Goal: Task Accomplishment & Management: Use online tool/utility

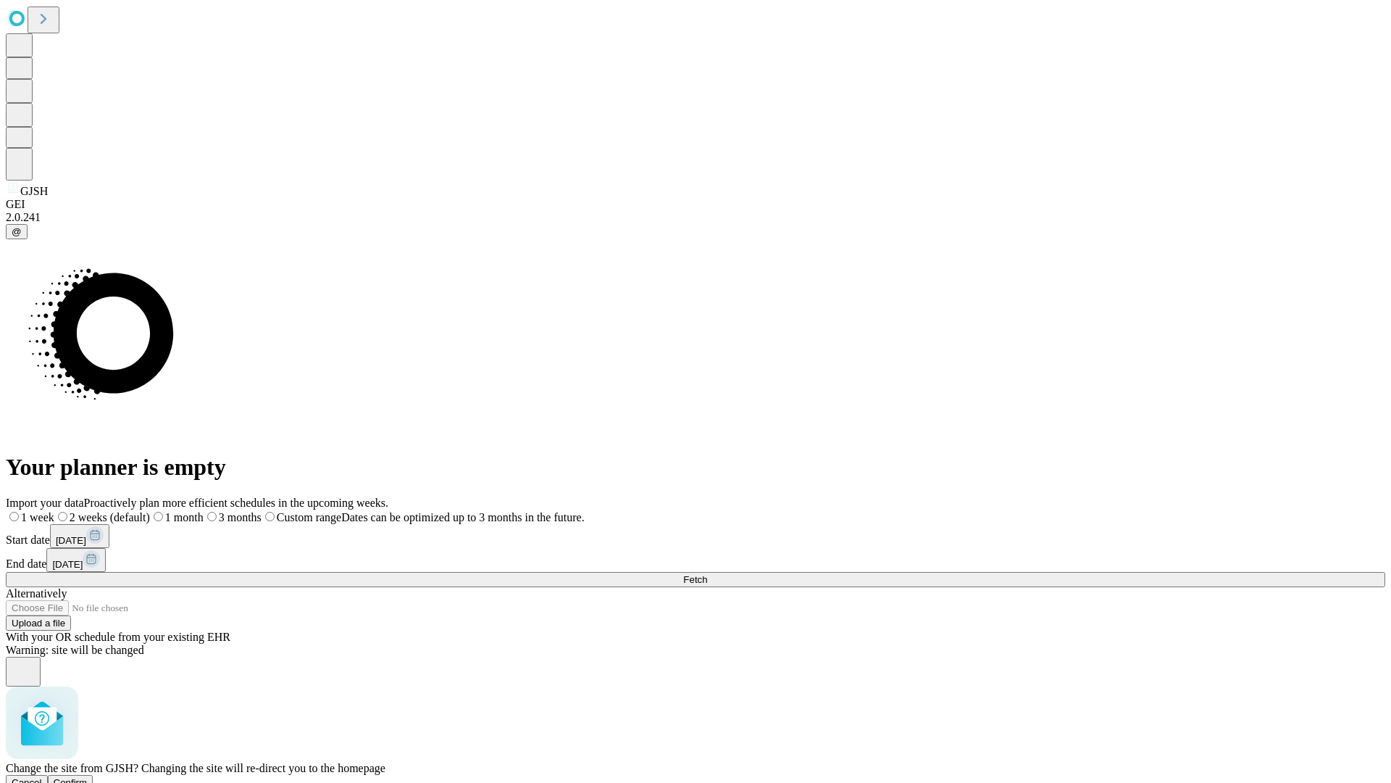
click at [88, 777] on span "Confirm" at bounding box center [71, 782] width 34 height 11
click at [175, 511] on label "1 month" at bounding box center [153, 517] width 44 height 12
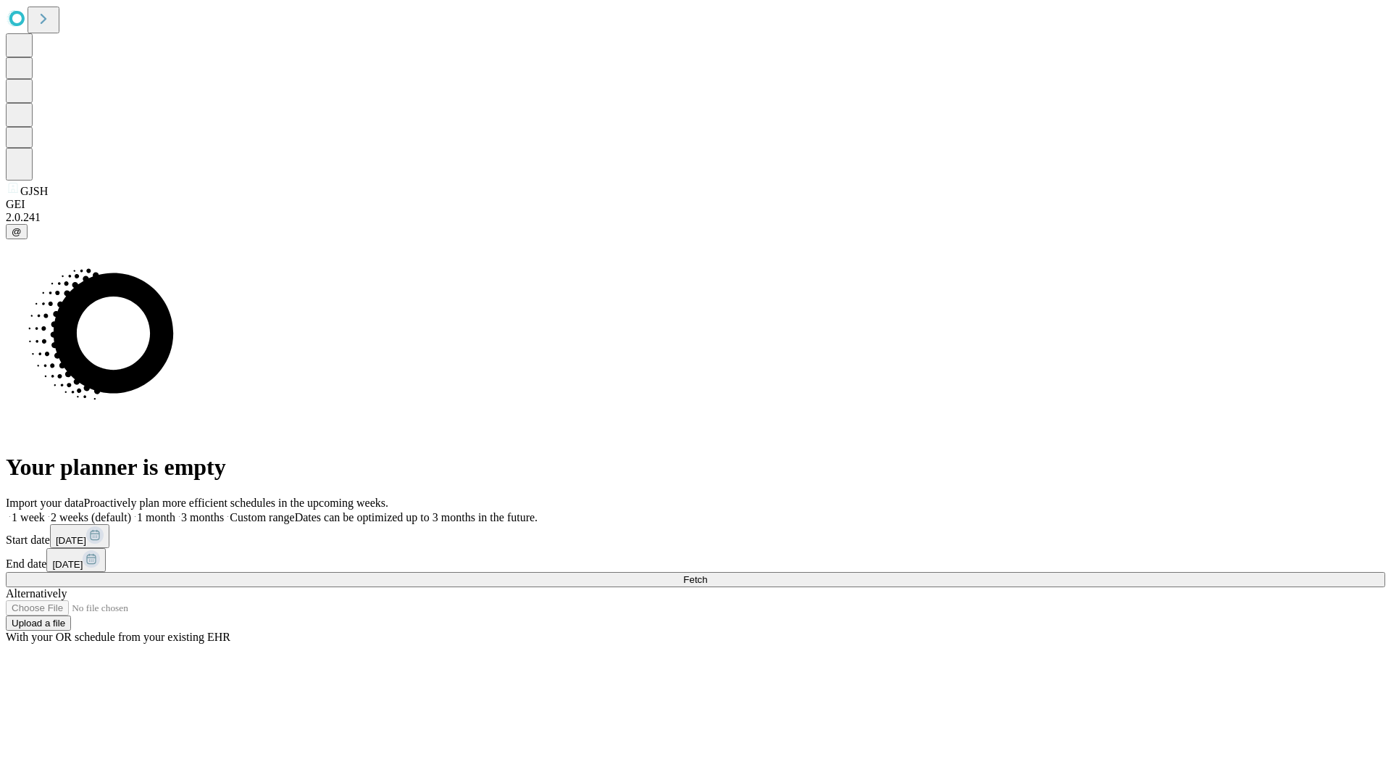
click at [707, 574] on span "Fetch" at bounding box center [695, 579] width 24 height 11
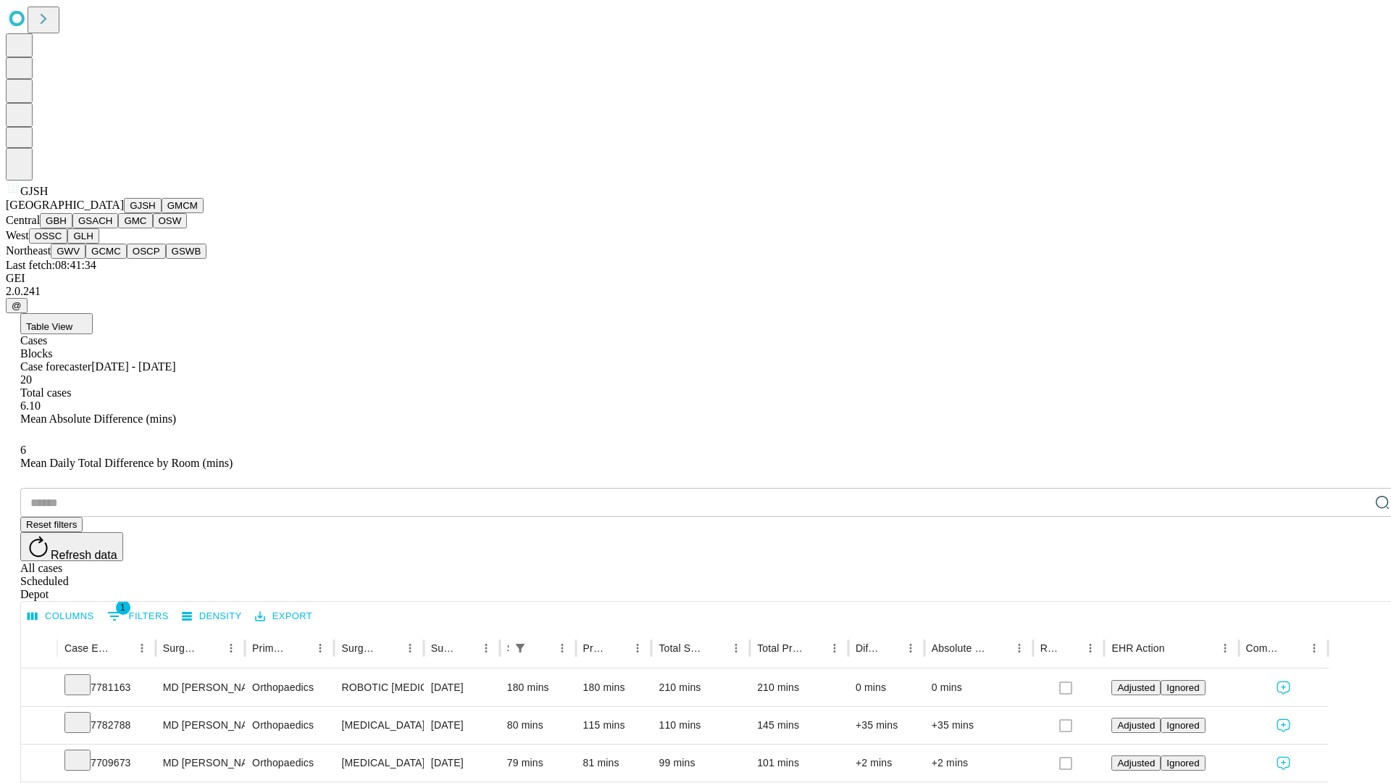
click at [162, 213] on button "GMCM" at bounding box center [183, 205] width 42 height 15
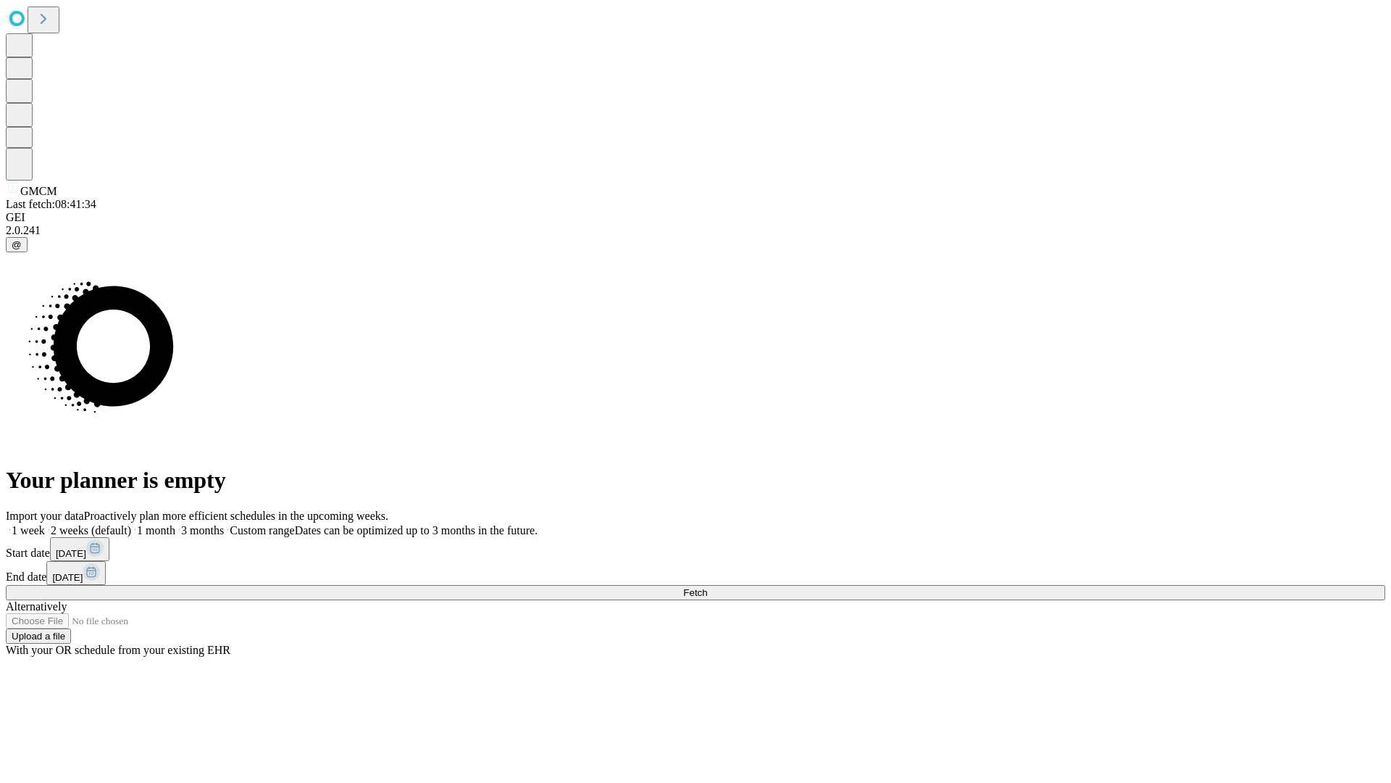
click at [175, 524] on label "1 month" at bounding box center [153, 530] width 44 height 12
click at [707, 587] on span "Fetch" at bounding box center [695, 592] width 24 height 11
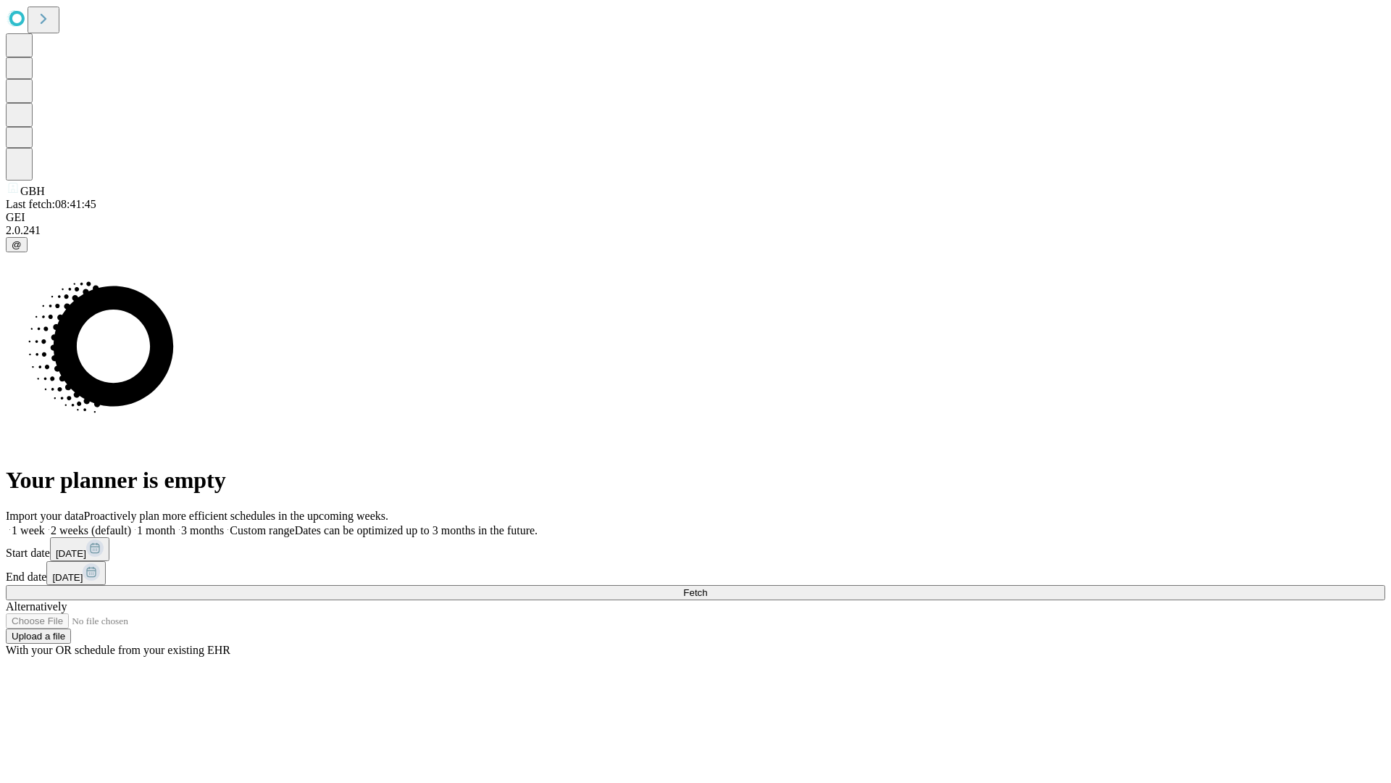
click at [707, 587] on span "Fetch" at bounding box center [695, 592] width 24 height 11
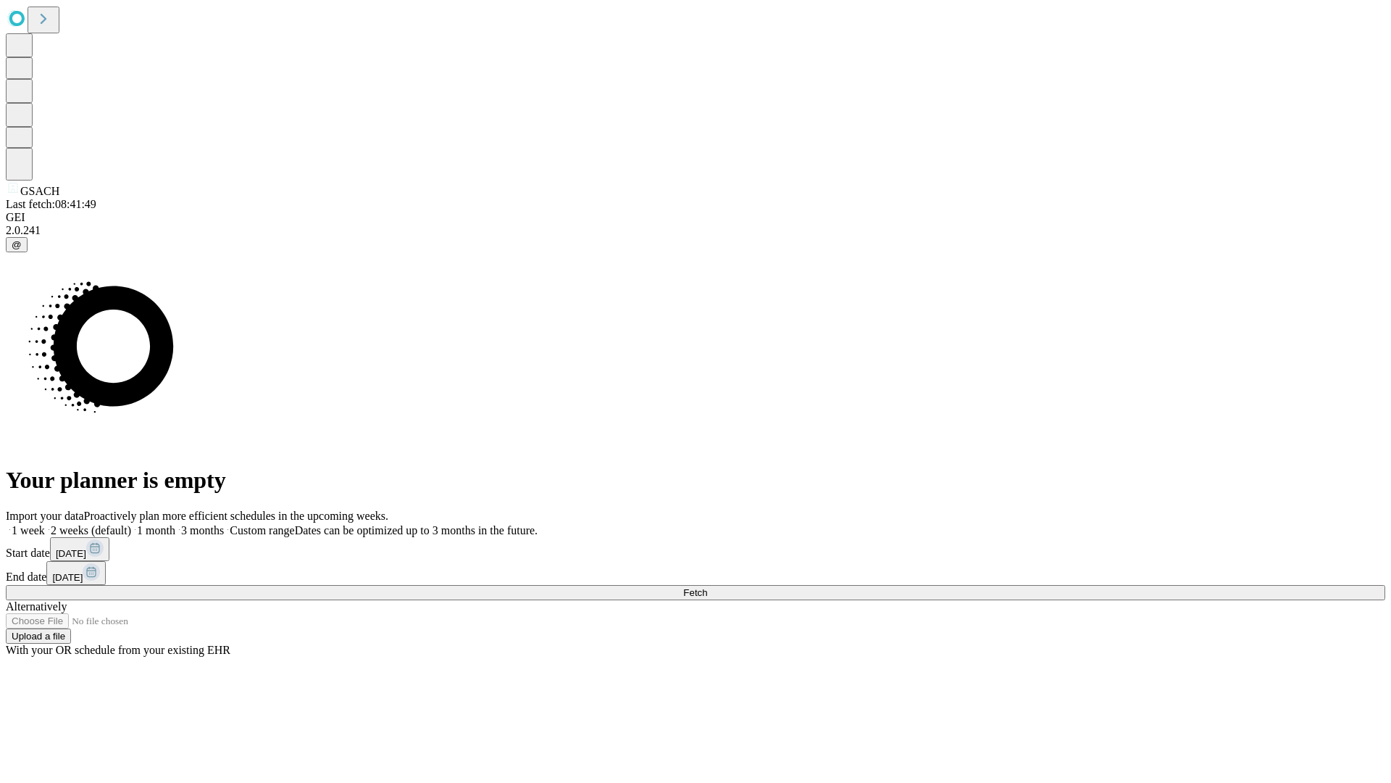
click at [175, 524] on label "1 month" at bounding box center [153, 530] width 44 height 12
click at [707, 587] on span "Fetch" at bounding box center [695, 592] width 24 height 11
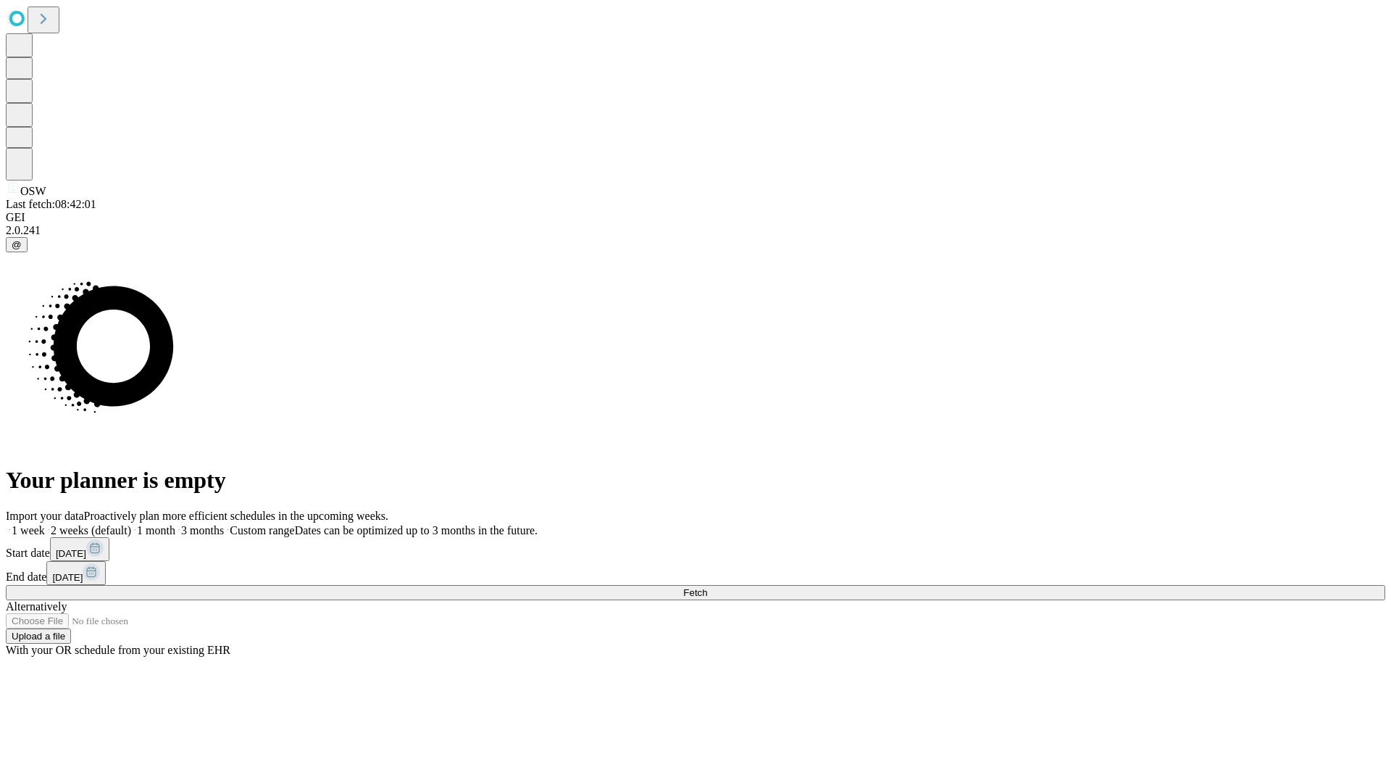
click at [175, 524] on label "1 month" at bounding box center [153, 530] width 44 height 12
click at [707, 587] on span "Fetch" at bounding box center [695, 592] width 24 height 11
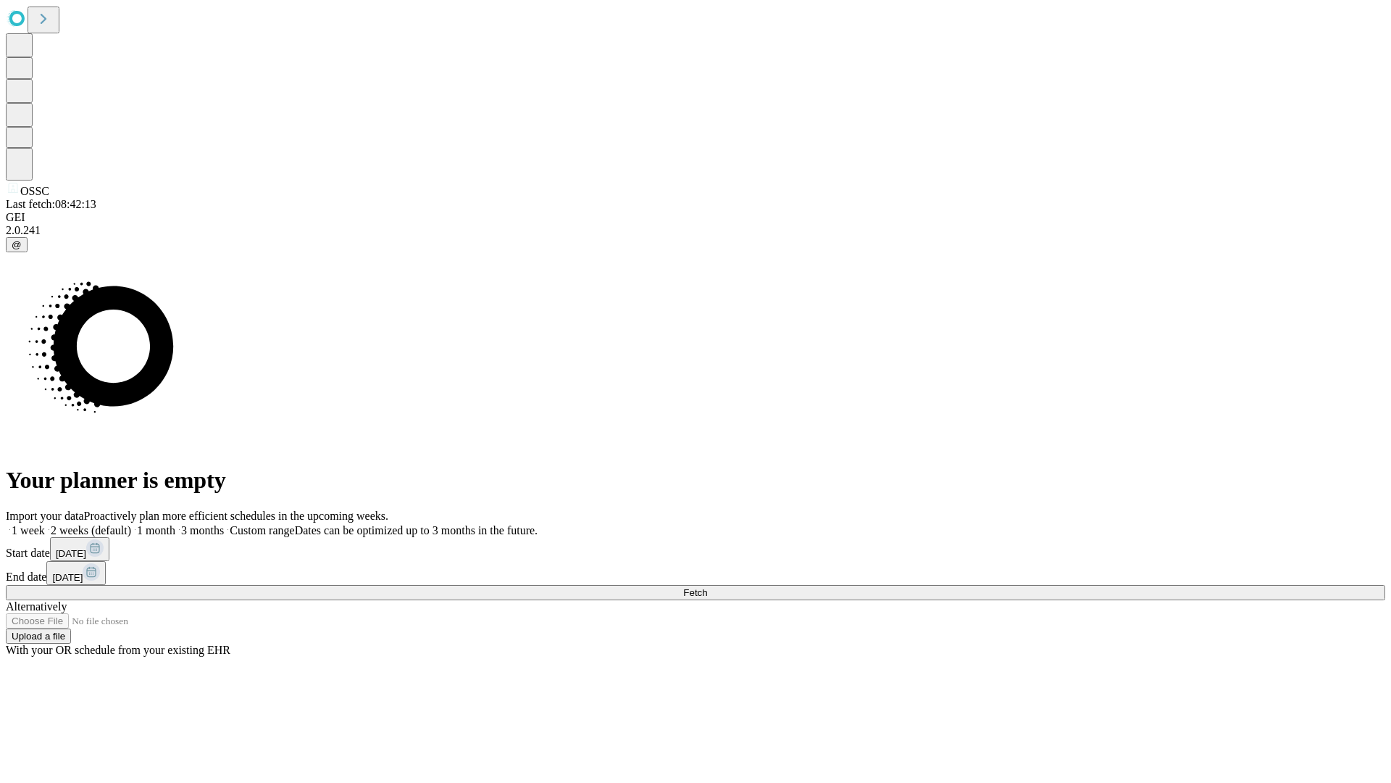
click at [175, 524] on label "1 month" at bounding box center [153, 530] width 44 height 12
click at [707, 587] on span "Fetch" at bounding box center [695, 592] width 24 height 11
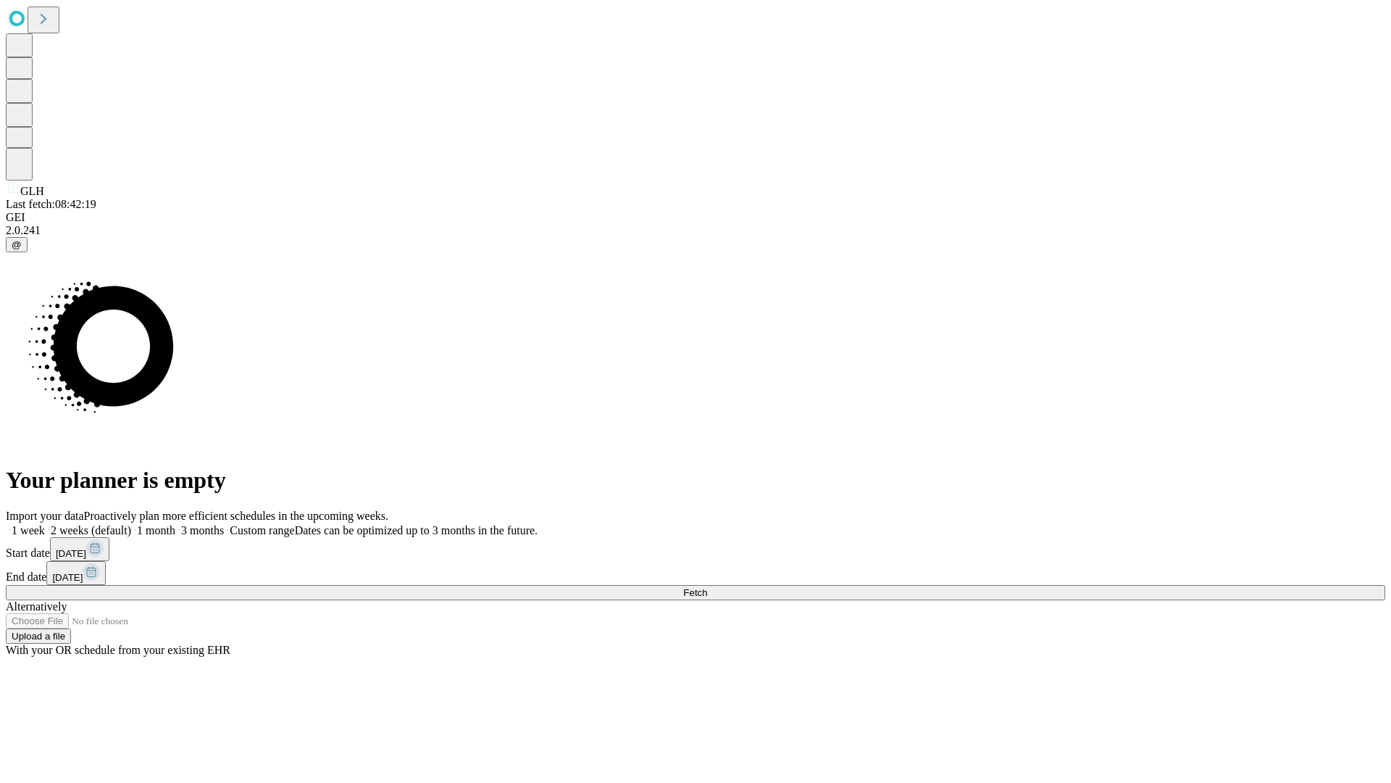
click at [175, 524] on label "1 month" at bounding box center [153, 530] width 44 height 12
click at [707, 587] on span "Fetch" at bounding box center [695, 592] width 24 height 11
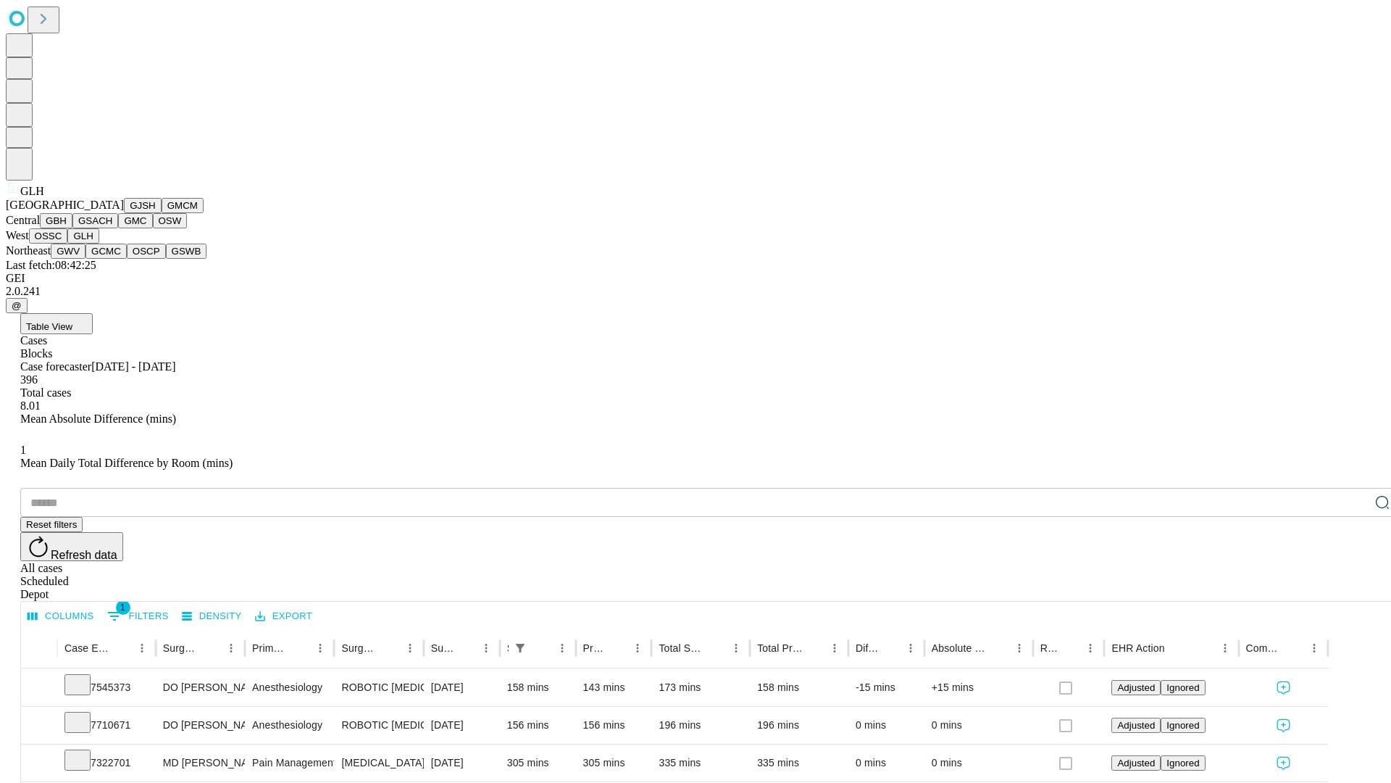
click at [86, 259] on button "GWV" at bounding box center [68, 251] width 35 height 15
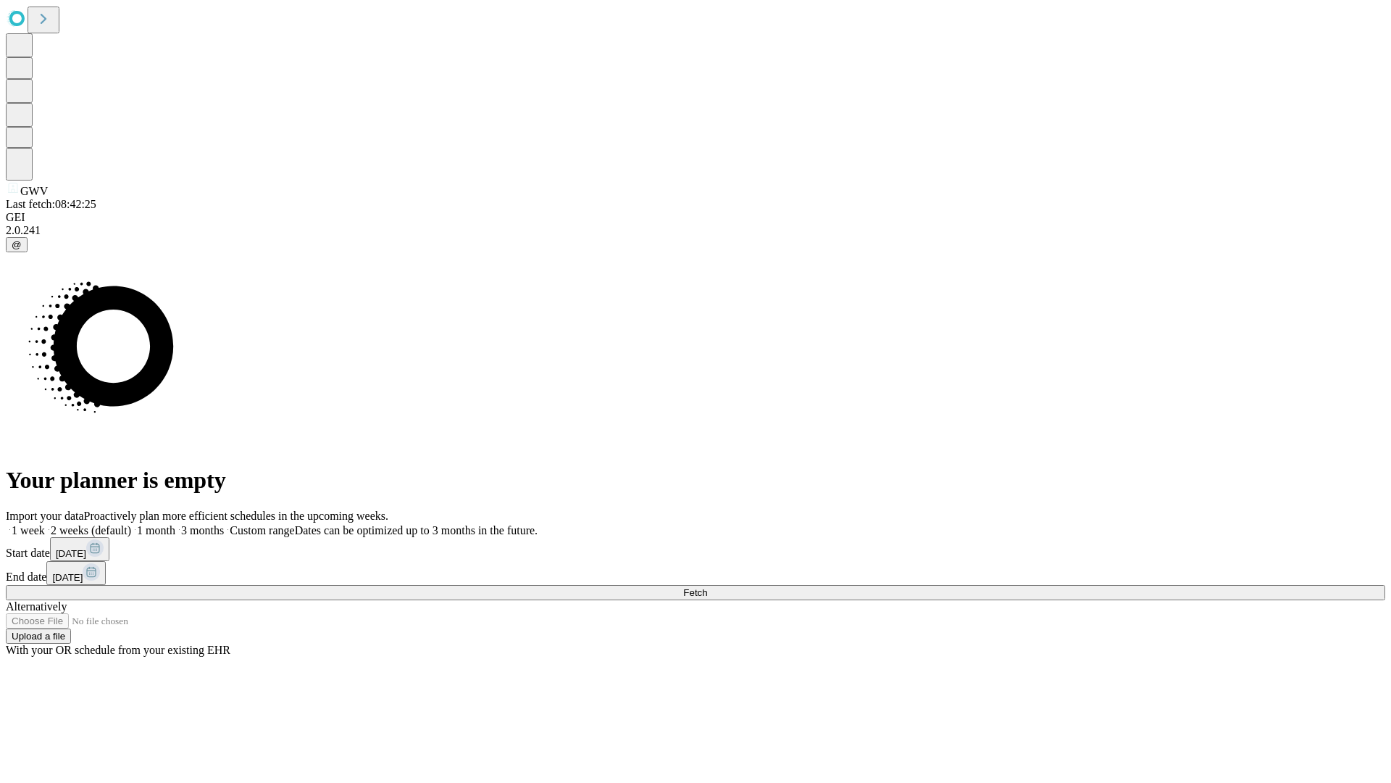
click at [175, 524] on label "1 month" at bounding box center [153, 530] width 44 height 12
click at [707, 587] on span "Fetch" at bounding box center [695, 592] width 24 height 11
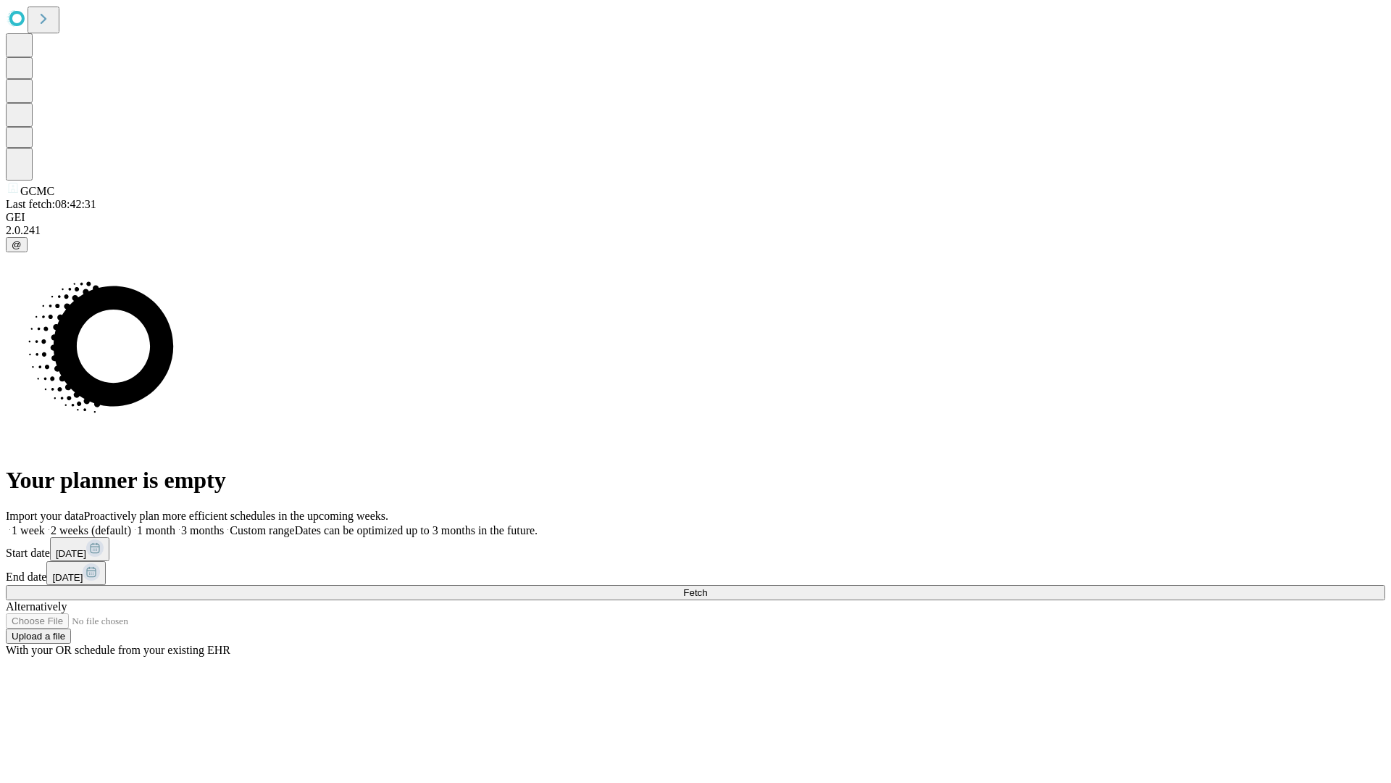
click at [175, 524] on label "1 month" at bounding box center [153, 530] width 44 height 12
click at [707, 587] on span "Fetch" at bounding box center [695, 592] width 24 height 11
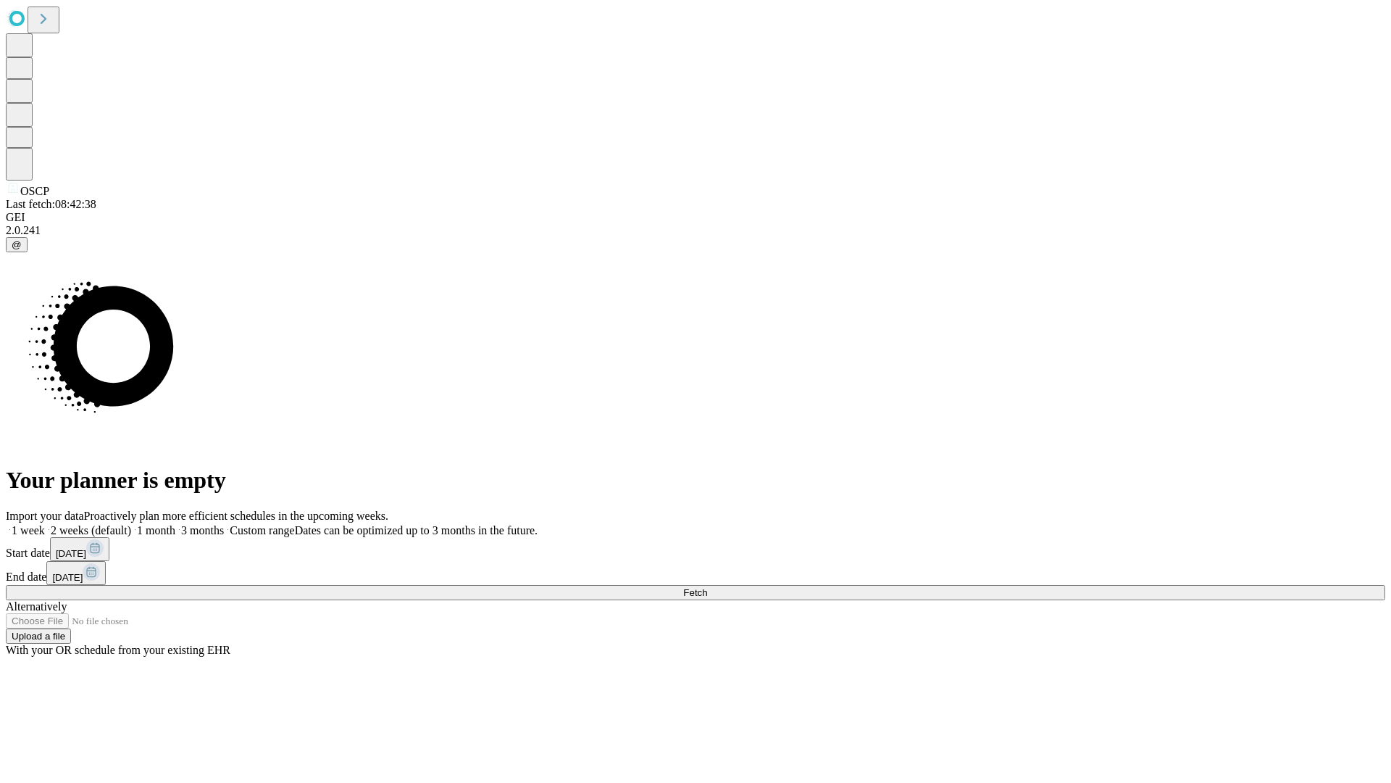
click at [707, 587] on span "Fetch" at bounding box center [695, 592] width 24 height 11
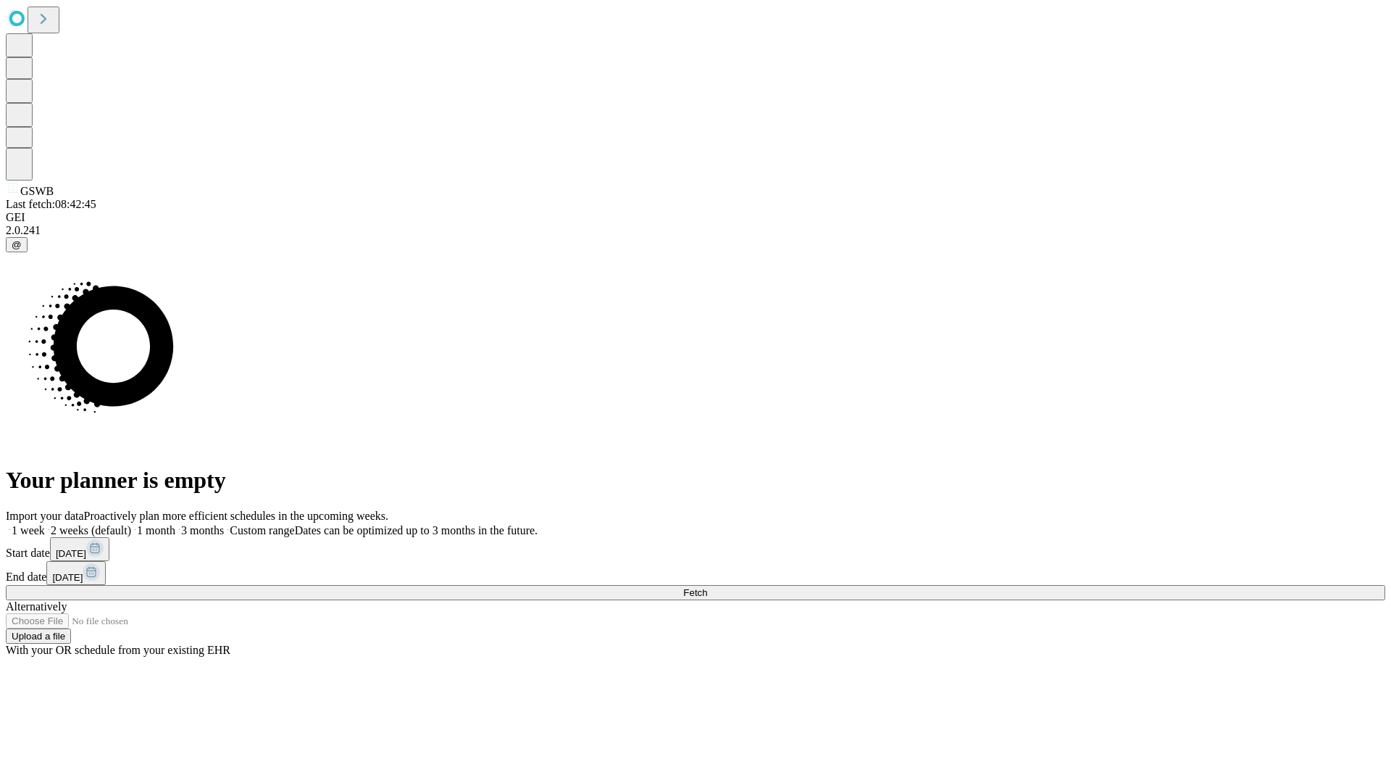
click at [175, 524] on label "1 month" at bounding box center [153, 530] width 44 height 12
click at [707, 587] on span "Fetch" at bounding box center [695, 592] width 24 height 11
